Goal: Task Accomplishment & Management: Use online tool/utility

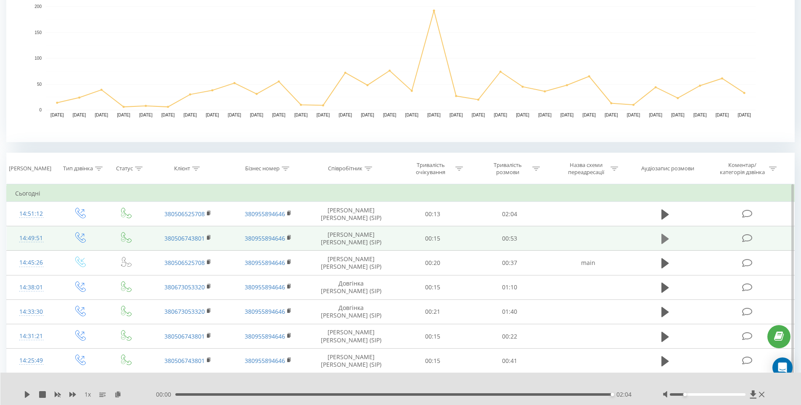
click at [663, 238] on icon at bounding box center [665, 239] width 8 height 10
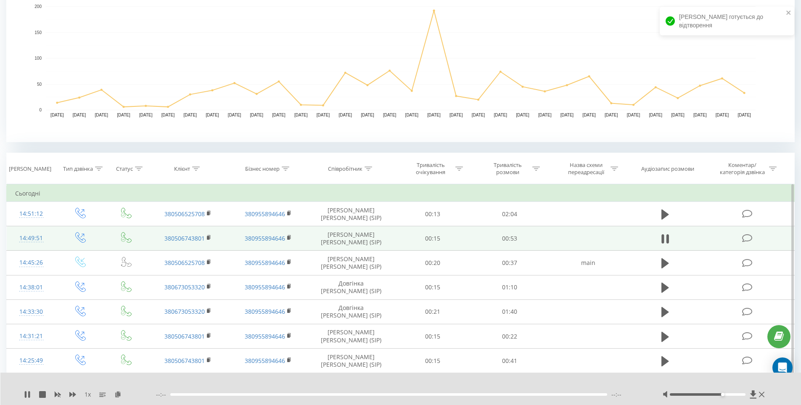
drag, startPoint x: 685, startPoint y: 393, endPoint x: 726, endPoint y: 393, distance: 41.2
click at [726, 393] on div at bounding box center [715, 394] width 104 height 8
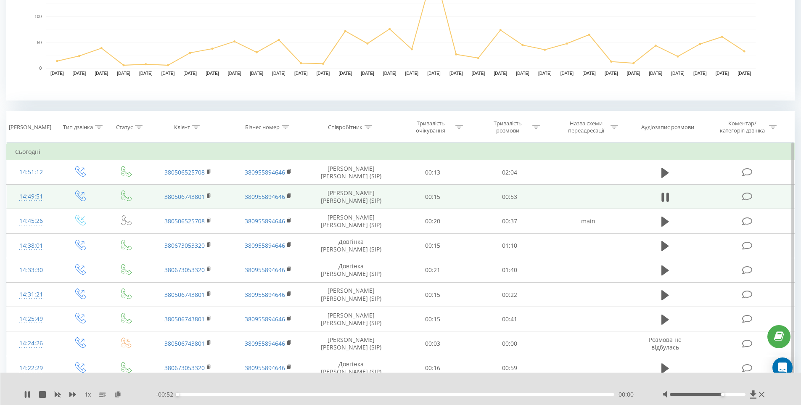
scroll to position [252, 0]
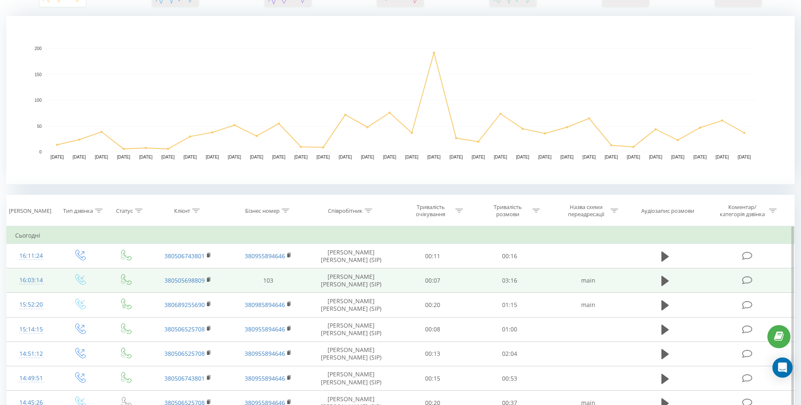
scroll to position [210, 0]
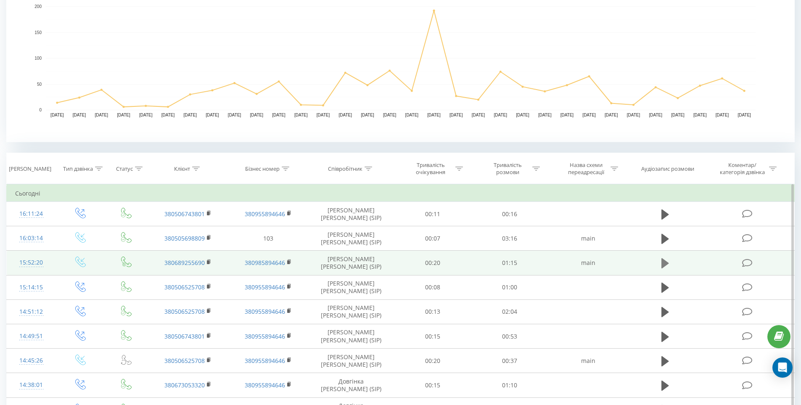
click at [661, 264] on button at bounding box center [665, 263] width 13 height 13
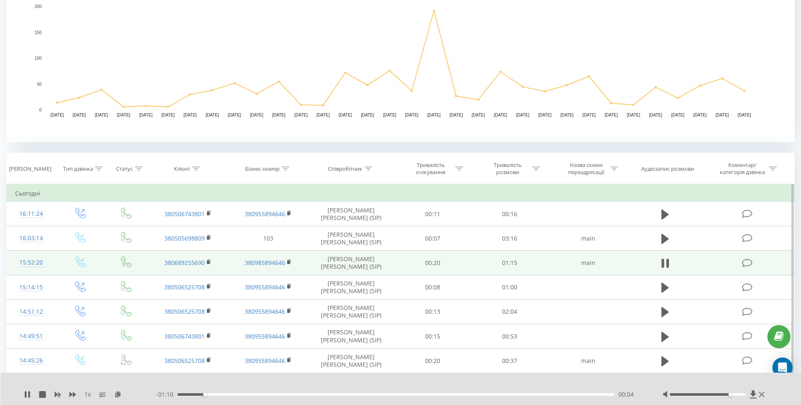
drag, startPoint x: 699, startPoint y: 394, endPoint x: 733, endPoint y: 393, distance: 33.6
click at [733, 393] on div at bounding box center [708, 394] width 76 height 3
drag, startPoint x: 730, startPoint y: 393, endPoint x: 756, endPoint y: 396, distance: 25.4
click at [756, 396] on div at bounding box center [715, 394] width 104 height 8
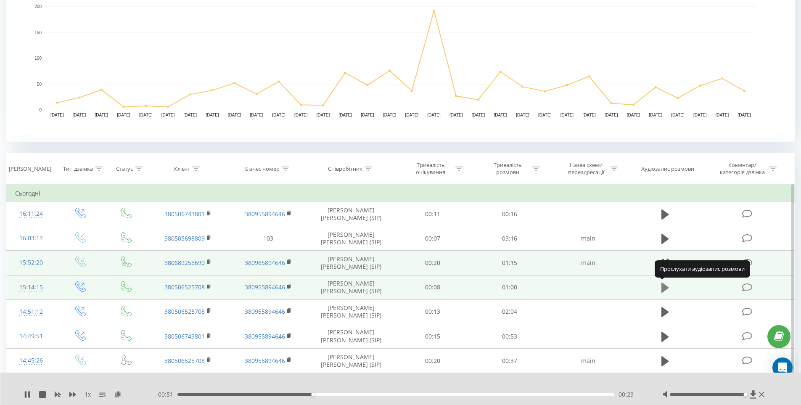
click at [662, 286] on icon at bounding box center [665, 288] width 8 height 10
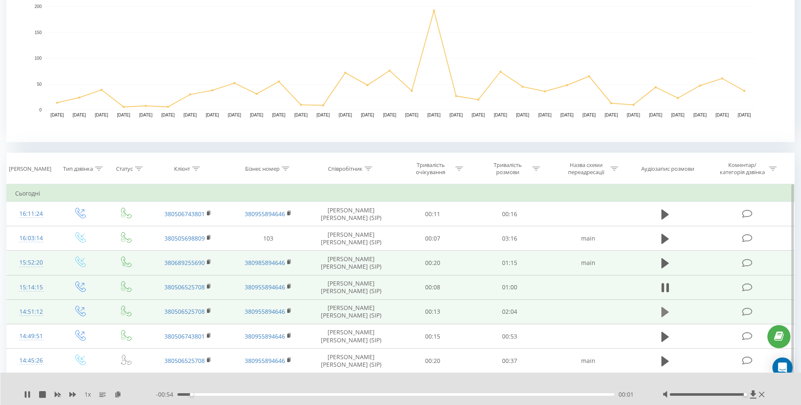
click at [663, 312] on icon at bounding box center [665, 312] width 8 height 10
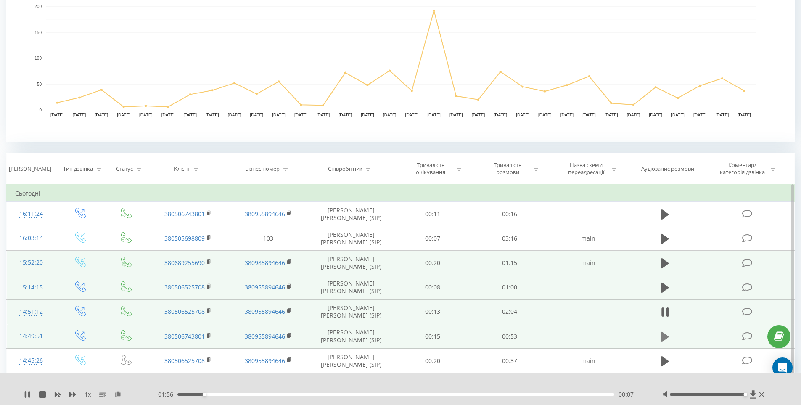
click at [663, 338] on icon at bounding box center [665, 336] width 8 height 10
click at [663, 311] on icon at bounding box center [665, 312] width 8 height 10
click at [663, 310] on icon at bounding box center [662, 311] width 3 height 9
